Goal: Transaction & Acquisition: Purchase product/service

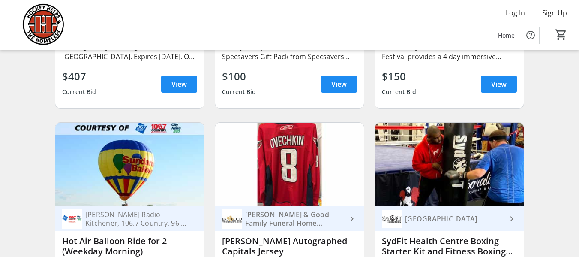
scroll to position [901, 0]
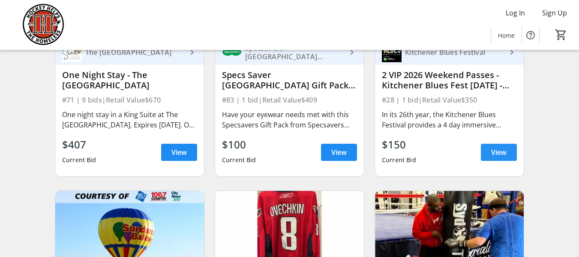
click at [495, 157] on span "View" at bounding box center [498, 152] width 15 height 10
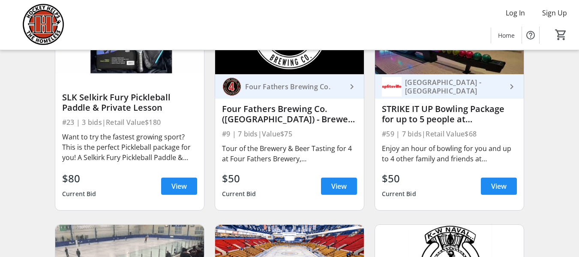
scroll to position [2273, 0]
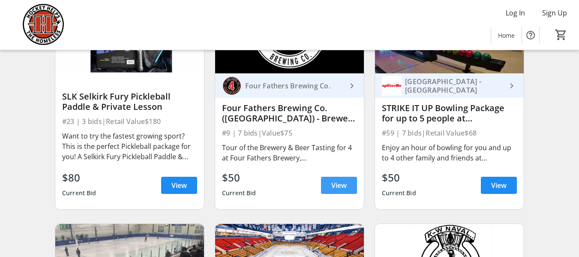
click at [340, 190] on span "View" at bounding box center [338, 185] width 15 height 10
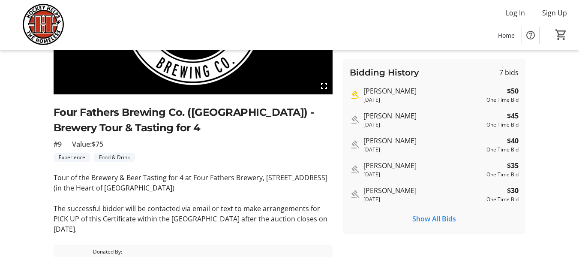
scroll to position [129, 0]
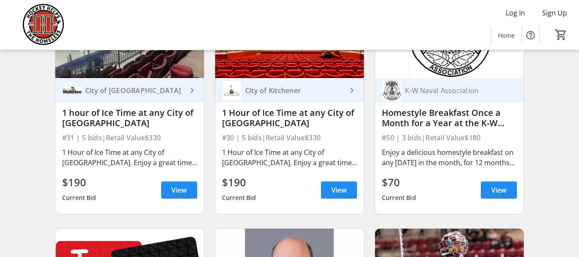
scroll to position [2487, 0]
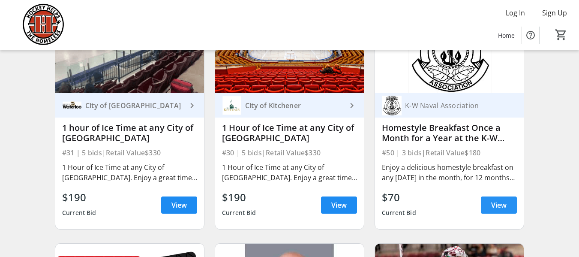
click at [498, 210] on span "View" at bounding box center [498, 205] width 15 height 10
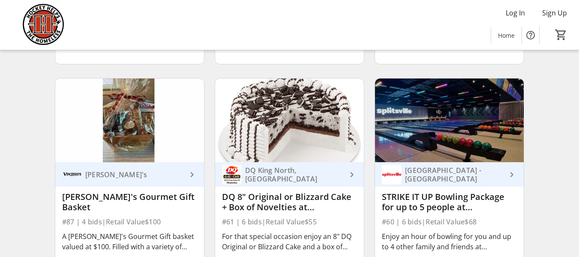
scroll to position [4803, 0]
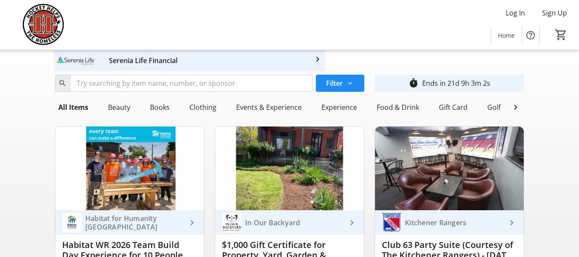
scroll to position [43, 0]
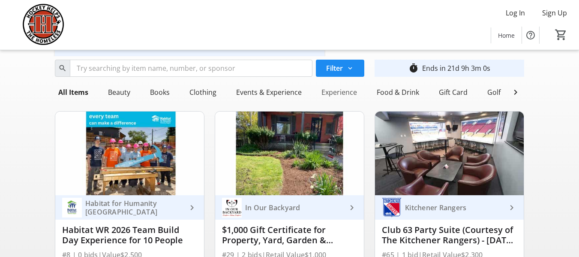
click at [340, 95] on div "Experience" at bounding box center [339, 92] width 42 height 17
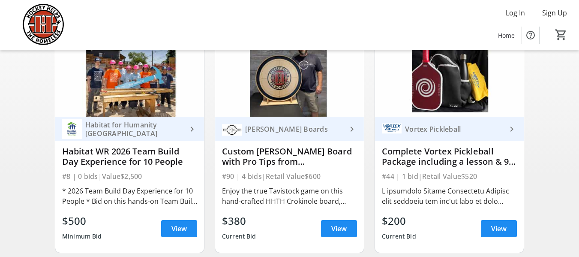
scroll to position [129, 0]
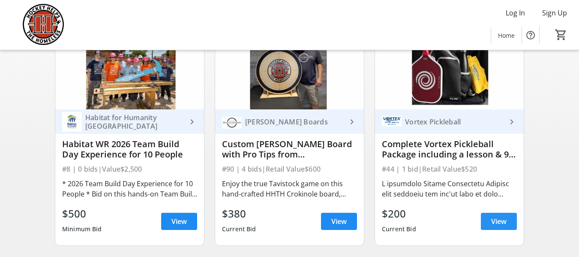
click at [498, 226] on span "View" at bounding box center [498, 221] width 15 height 10
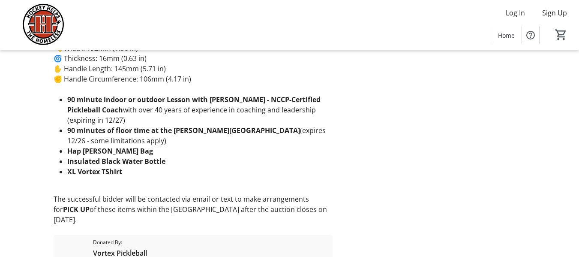
scroll to position [271, 0]
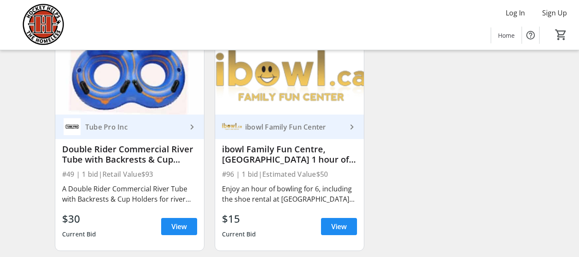
scroll to position [1555, 0]
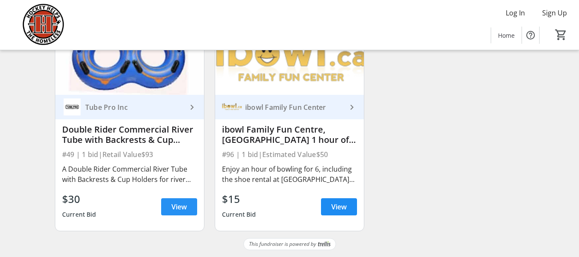
click at [172, 202] on span "View" at bounding box center [179, 207] width 15 height 10
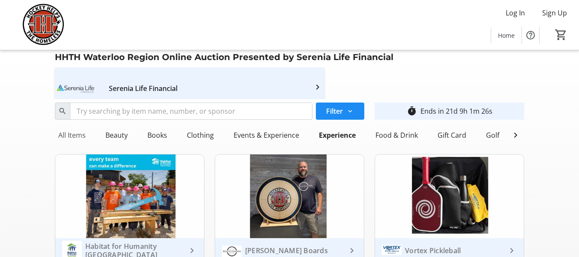
drag, startPoint x: 72, startPoint y: 132, endPoint x: 90, endPoint y: 128, distance: 18.4
click at [72, 132] on div "All Items" at bounding box center [72, 135] width 34 height 17
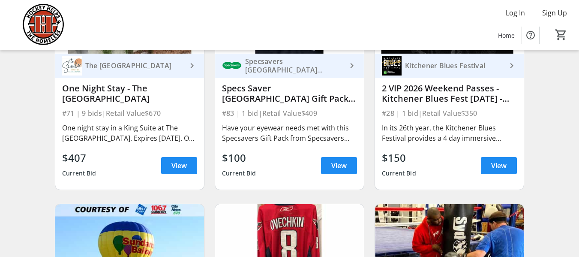
scroll to position [901, 0]
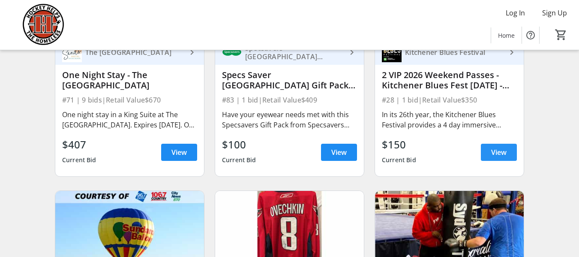
click at [502, 156] on span "View" at bounding box center [498, 152] width 15 height 10
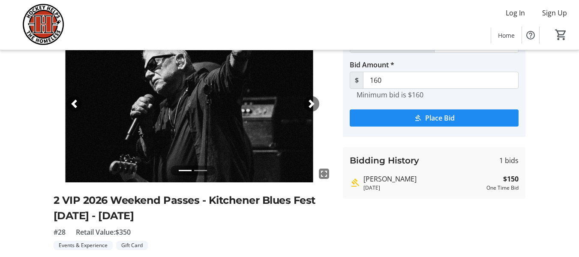
scroll to position [43, 0]
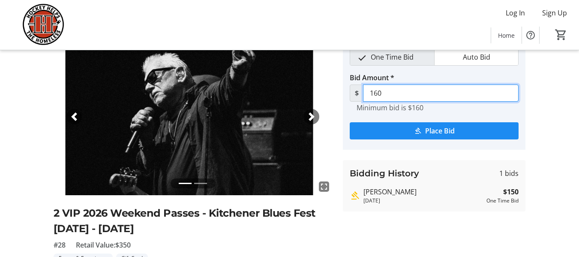
click at [387, 93] on input "160" at bounding box center [441, 92] width 156 height 17
drag, startPoint x: 387, startPoint y: 93, endPoint x: 359, endPoint y: 93, distance: 27.9
click at [359, 93] on div "$ 160" at bounding box center [434, 92] width 169 height 17
type input "175"
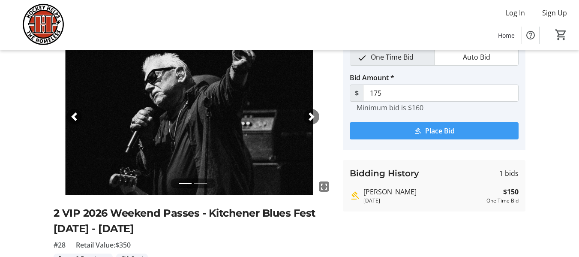
click at [429, 130] on span "Place Bid" at bounding box center [440, 131] width 30 height 10
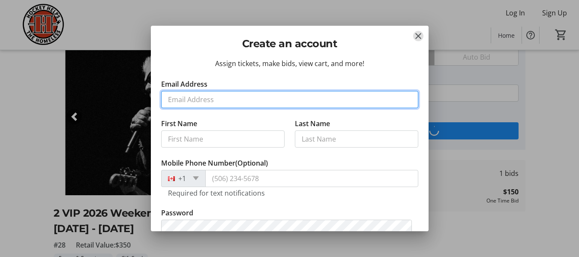
click at [212, 98] on input "Email Address" at bounding box center [289, 99] width 257 height 17
type input "[EMAIL_ADDRESS][DOMAIN_NAME]"
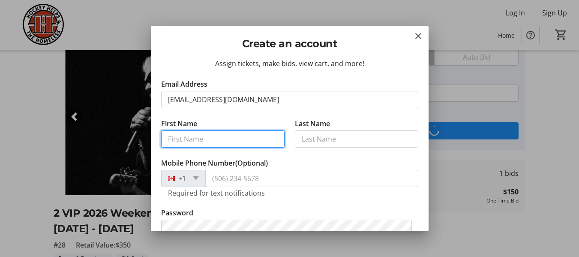
click at [234, 139] on input "First Name" at bounding box center [223, 138] width 124 height 17
type input "[PERSON_NAME]"
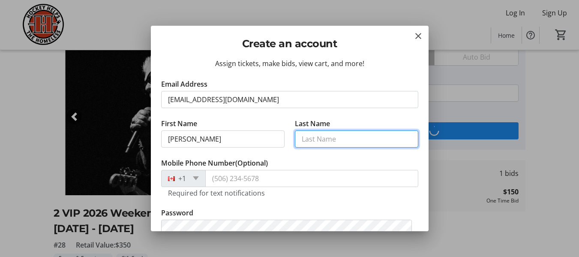
type input "Tomchick"
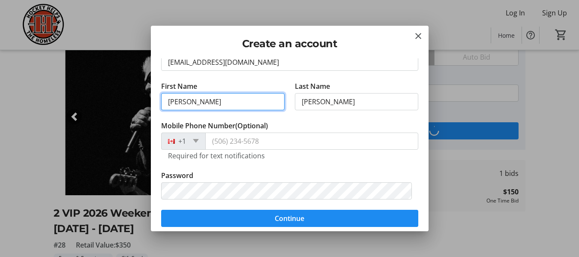
scroll to position [86, 0]
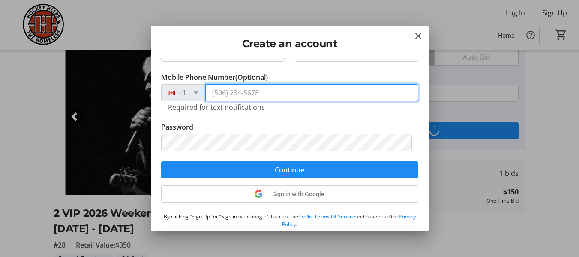
click at [243, 94] on input "Mobile Phone Number (Optional)" at bounding box center [311, 92] width 213 height 17
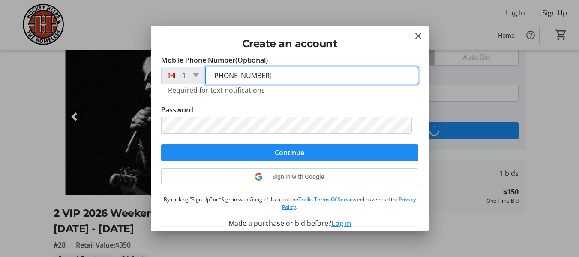
scroll to position [110, 0]
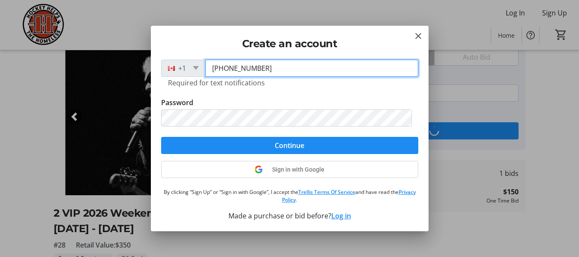
type input "(519) 221-2297"
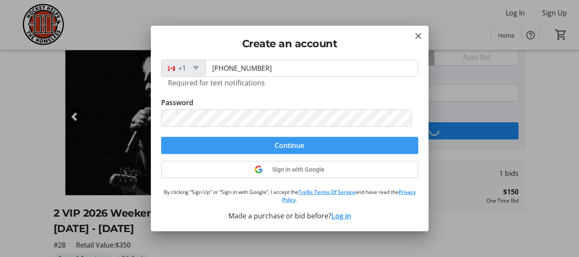
click at [311, 143] on span "submit" at bounding box center [289, 145] width 257 height 21
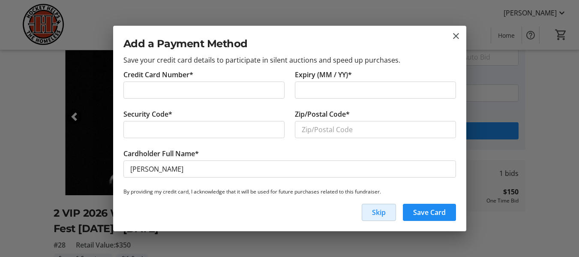
scroll to position [3, 0]
click at [386, 212] on span "button" at bounding box center [378, 212] width 33 height 21
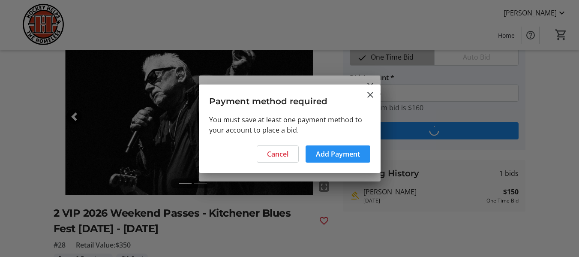
click at [336, 155] on span "Add Payment" at bounding box center [338, 154] width 44 height 10
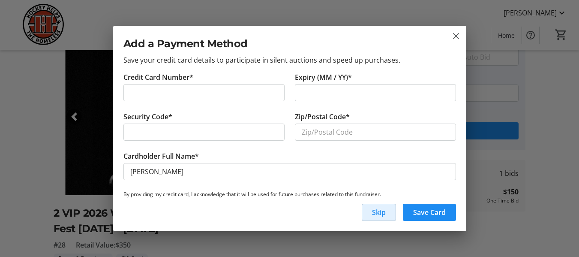
click at [373, 214] on span "Skip" at bounding box center [379, 212] width 14 height 10
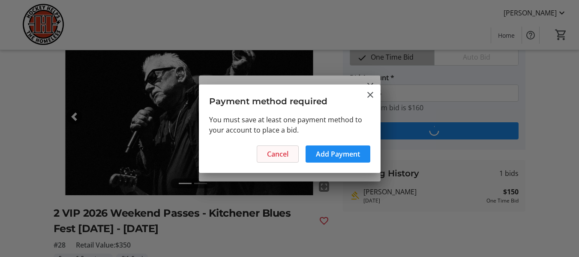
click at [260, 150] on span at bounding box center [277, 154] width 41 height 21
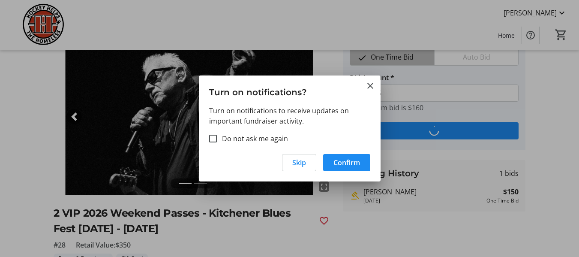
scroll to position [43, 0]
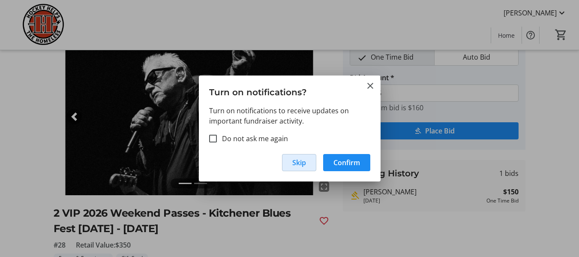
click at [298, 159] on span "Skip" at bounding box center [299, 162] width 14 height 10
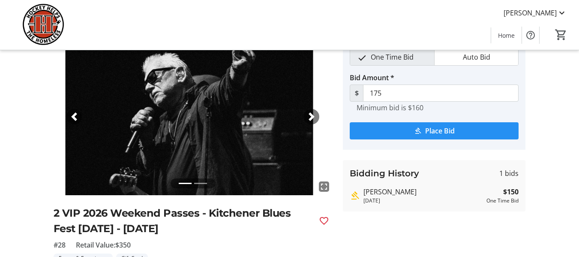
click at [418, 130] on mat-icon "submit" at bounding box center [418, 131] width 8 height 8
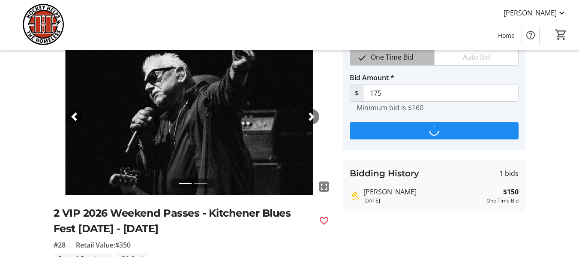
scroll to position [0, 0]
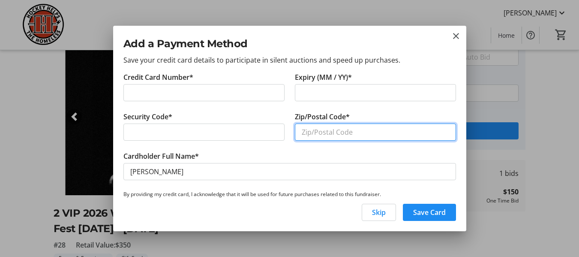
click at [371, 132] on input "Zip/Postal Code*" at bounding box center [375, 132] width 161 height 17
type input "n2a1z9"
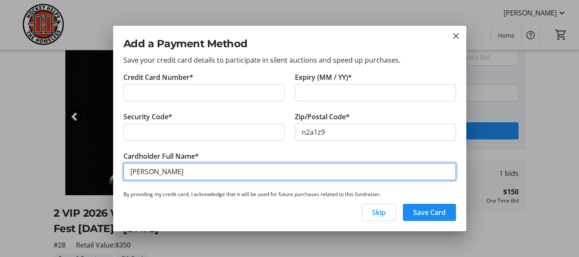
click at [142, 170] on input "Sue Tomchick" at bounding box center [290, 171] width 333 height 17
type input "Susane Tomchick"
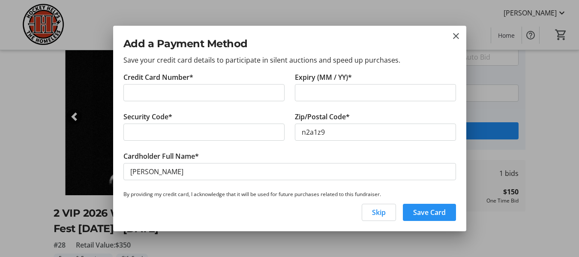
click at [425, 212] on span "Save Card" at bounding box center [429, 212] width 33 height 10
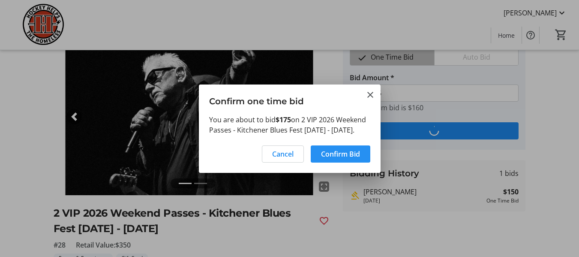
click at [345, 158] on span "Confirm Bid" at bounding box center [340, 154] width 39 height 10
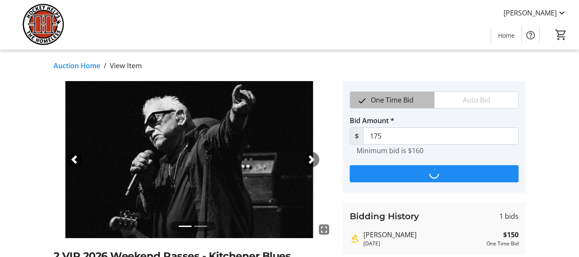
scroll to position [43, 0]
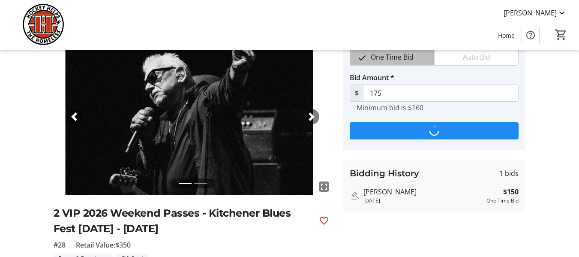
type input "185"
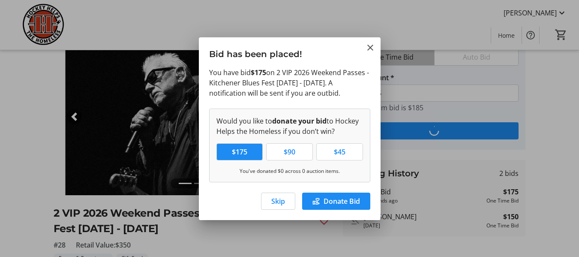
scroll to position [0, 0]
click at [275, 199] on span "Skip" at bounding box center [278, 201] width 14 height 10
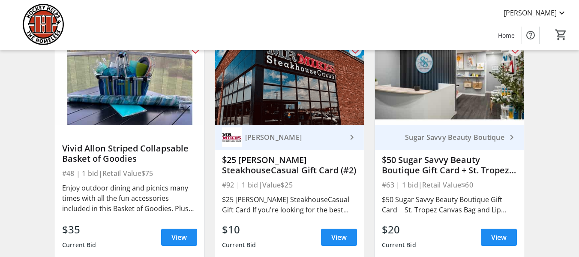
scroll to position [5270, 0]
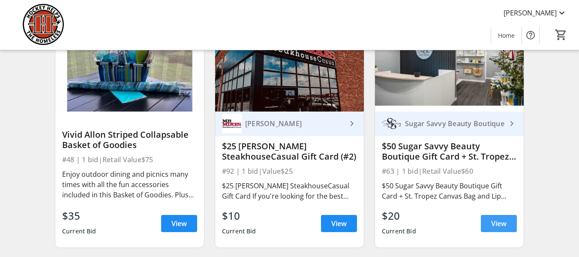
click at [502, 228] on span "View" at bounding box center [498, 223] width 15 height 10
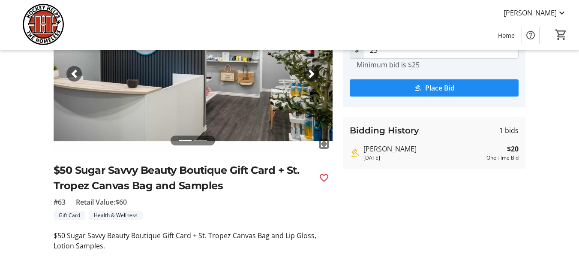
scroll to position [43, 0]
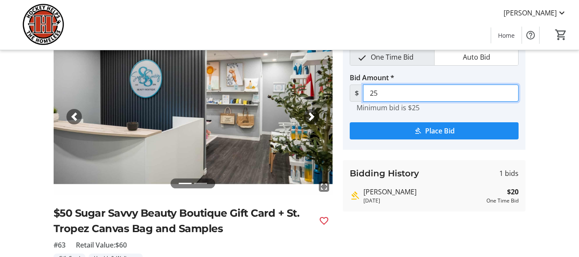
click at [384, 92] on input "25" at bounding box center [441, 92] width 156 height 17
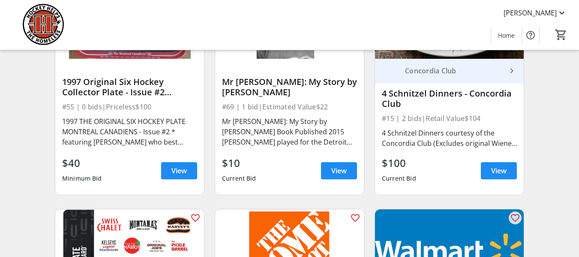
scroll to position [6685, 0]
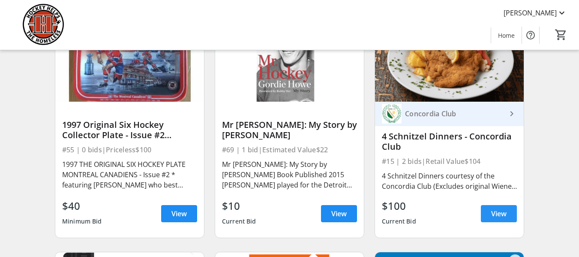
click at [504, 219] on span "View" at bounding box center [498, 213] width 15 height 10
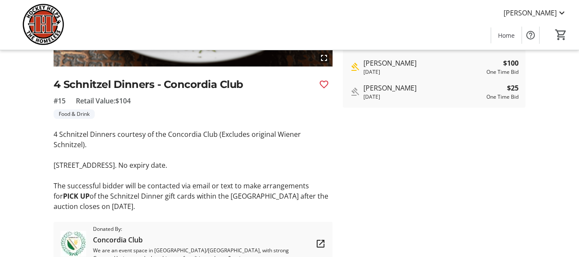
scroll to position [43, 0]
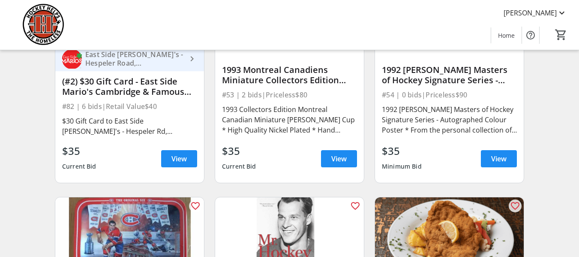
scroll to position [6453, 0]
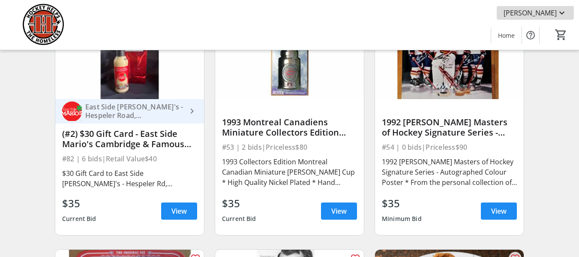
click at [547, 11] on span "Sue Tomchick" at bounding box center [530, 13] width 53 height 10
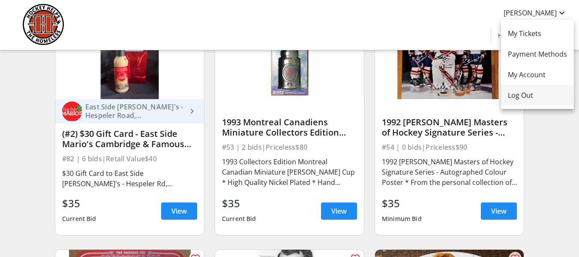
click at [520, 97] on span "Log Out" at bounding box center [537, 95] width 59 height 10
